Goal: Information Seeking & Learning: Learn about a topic

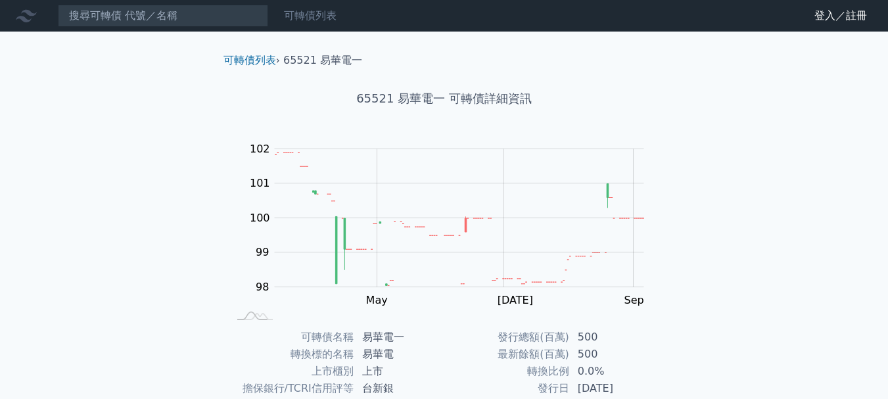
click at [306, 16] on link "可轉債列表" at bounding box center [310, 15] width 53 height 12
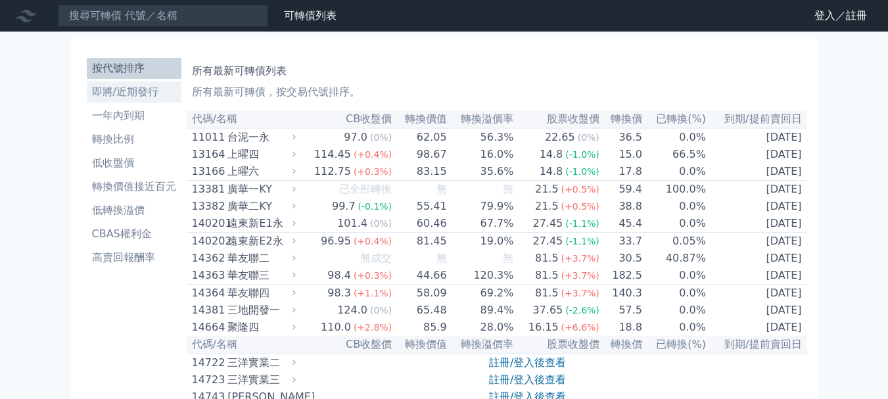
click at [146, 85] on li "即將/近期發行" at bounding box center [134, 92] width 95 height 16
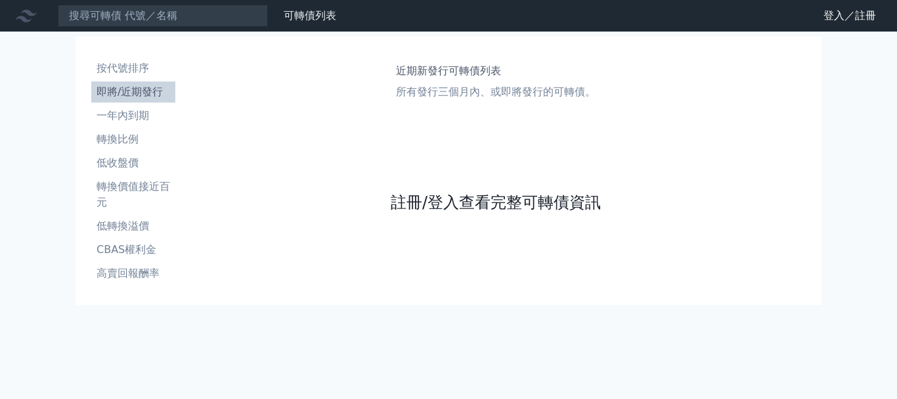
click at [591, 209] on link "註冊/登入查看完整可轉債資訊" at bounding box center [496, 202] width 210 height 21
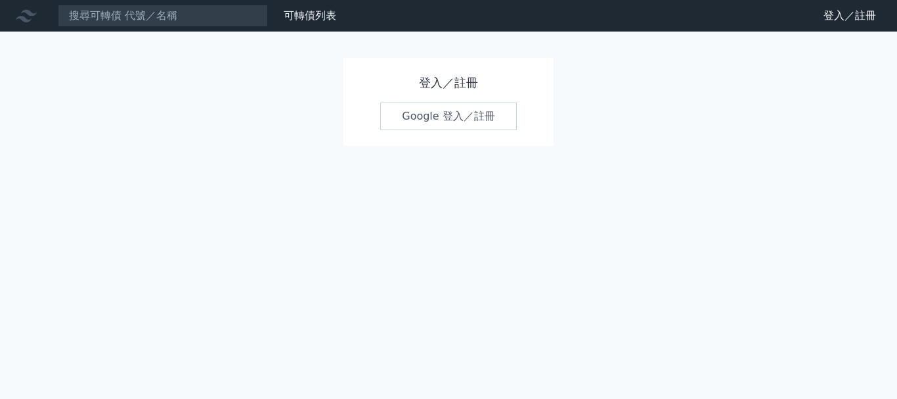
click at [411, 112] on link "Google 登入／註冊" at bounding box center [448, 116] width 137 height 28
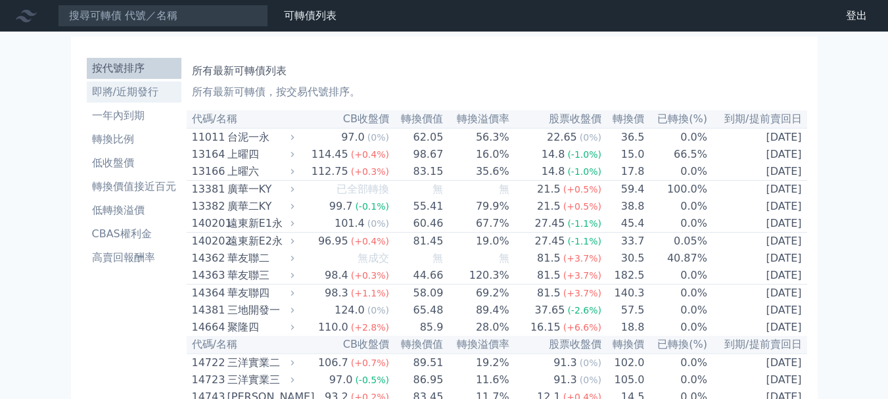
click at [129, 93] on li "即將/近期發行" at bounding box center [134, 92] width 95 height 16
